Goal: Find specific page/section: Find specific page/section

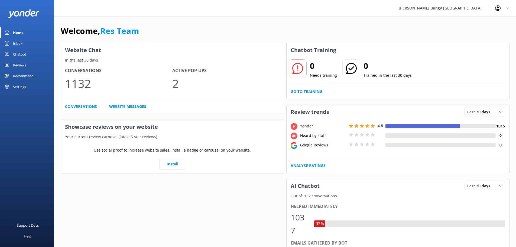
click at [20, 41] on div "Inbox" at bounding box center [17, 43] width 9 height 11
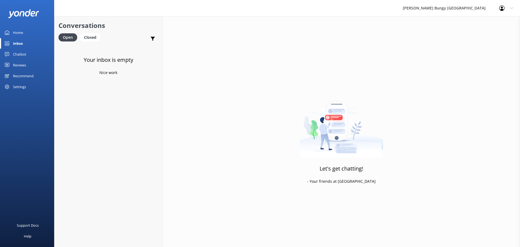
click at [95, 63] on h3 "Your inbox is empty" at bounding box center [109, 60] width 50 height 9
click at [31, 50] on link "Chatbot" at bounding box center [27, 54] width 54 height 11
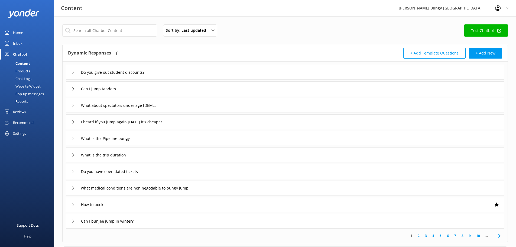
click at [31, 45] on link "Inbox" at bounding box center [27, 43] width 54 height 11
